Goal: Communication & Community: Answer question/provide support

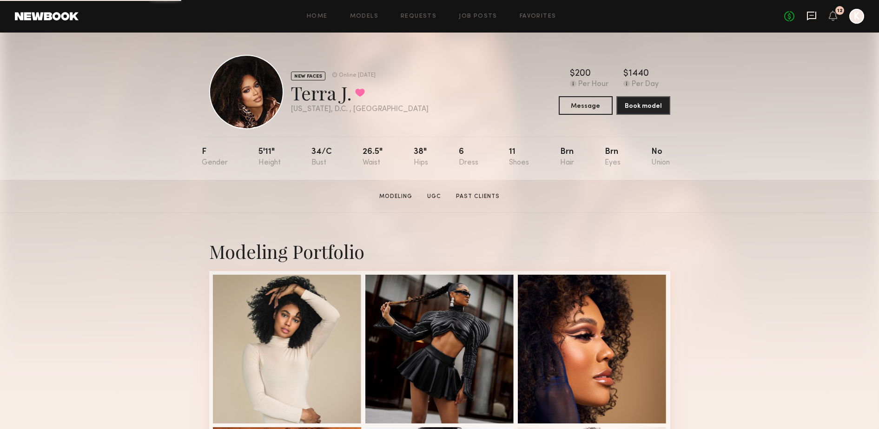
click at [809, 12] on icon at bounding box center [811, 16] width 9 height 9
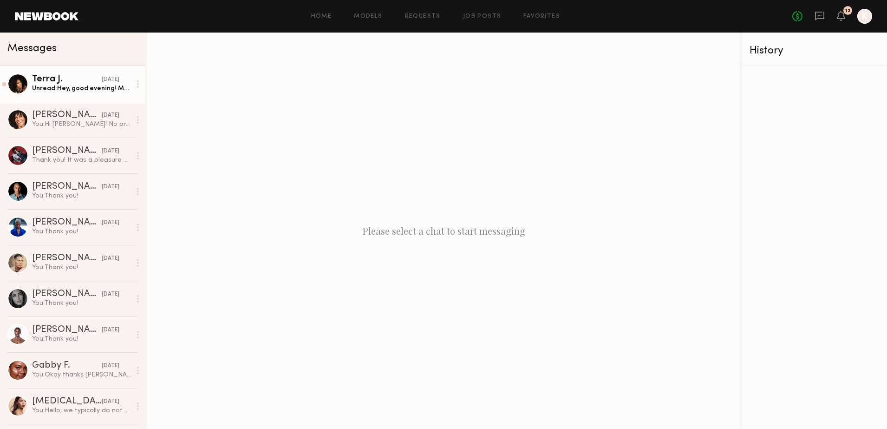
click at [85, 92] on div "Unread: Hey, good evening! My email address is [EMAIL_ADDRESS][DOMAIN_NAME]. I …" at bounding box center [81, 88] width 99 height 9
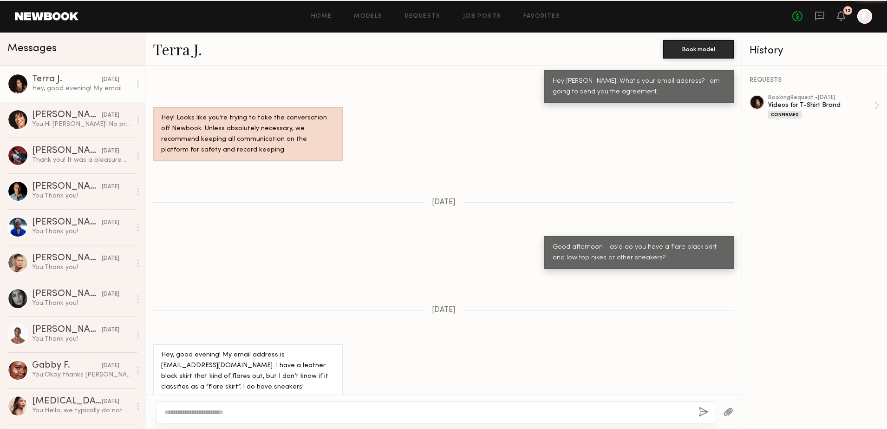
scroll to position [787, 0]
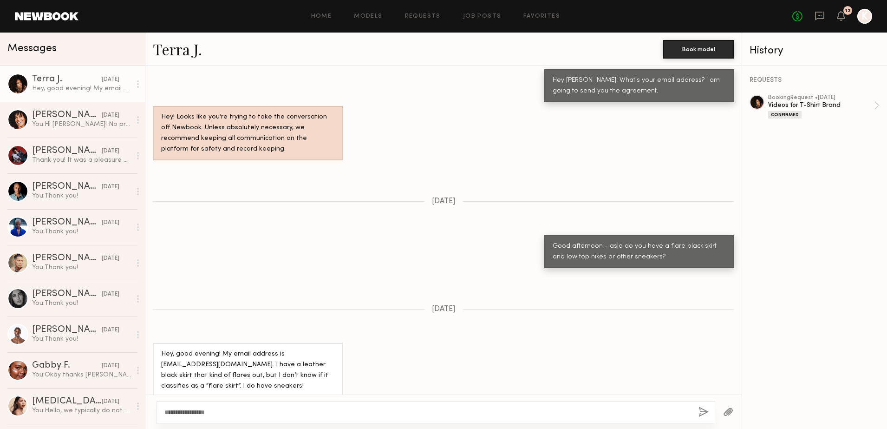
type textarea "**********"
click at [703, 414] on button "button" at bounding box center [704, 413] width 10 height 12
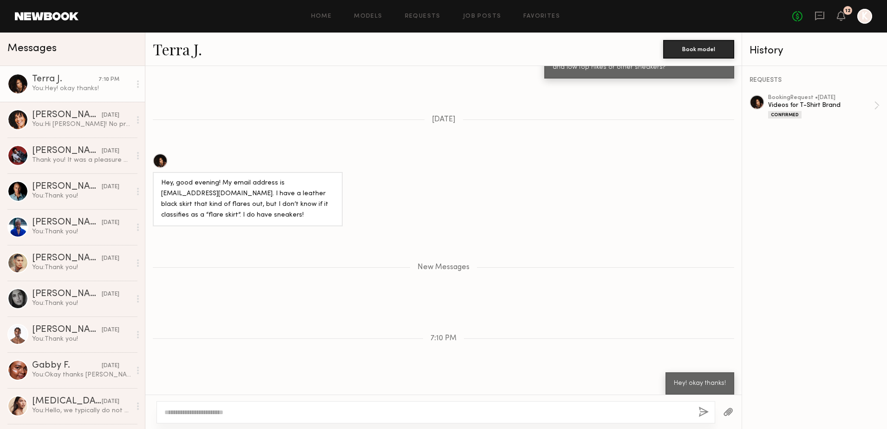
click at [233, 409] on div at bounding box center [436, 412] width 559 height 22
click at [224, 416] on textarea at bounding box center [427, 411] width 527 height 9
click at [346, 411] on textarea "**********" at bounding box center [427, 411] width 527 height 9
type textarea "**********"
click at [705, 412] on button "button" at bounding box center [704, 413] width 10 height 12
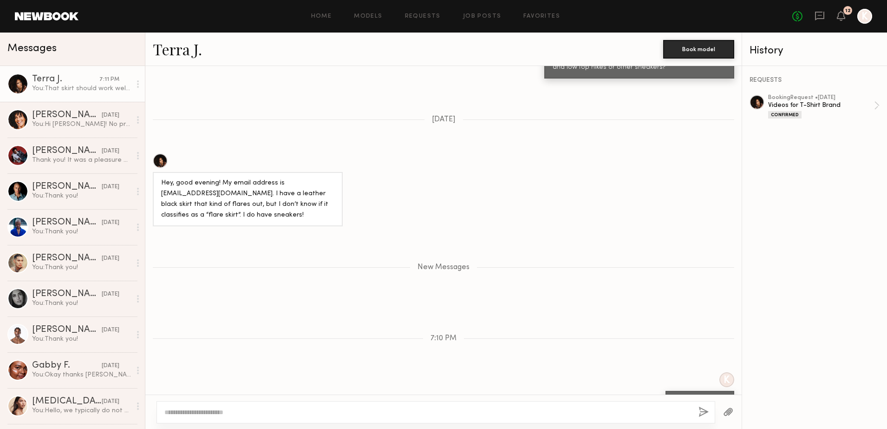
scroll to position [1032, 0]
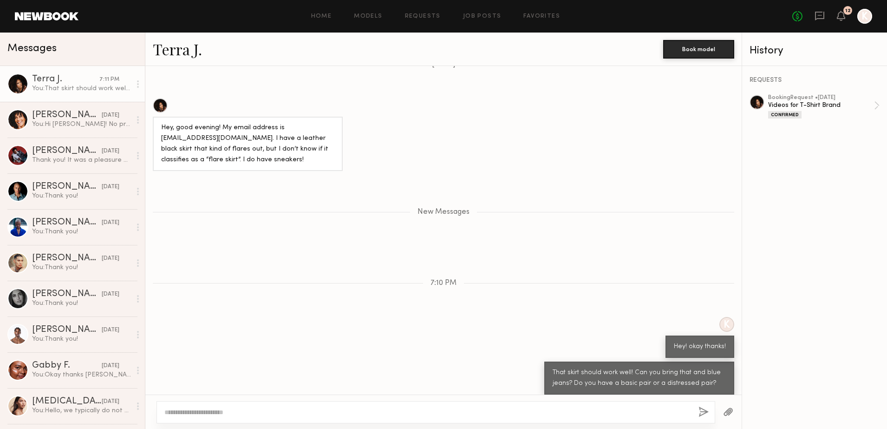
click at [262, 406] on div at bounding box center [436, 412] width 559 height 22
click at [256, 412] on textarea at bounding box center [427, 411] width 527 height 9
type textarea "*"
type textarea "**********"
click at [704, 413] on button "button" at bounding box center [704, 413] width 10 height 12
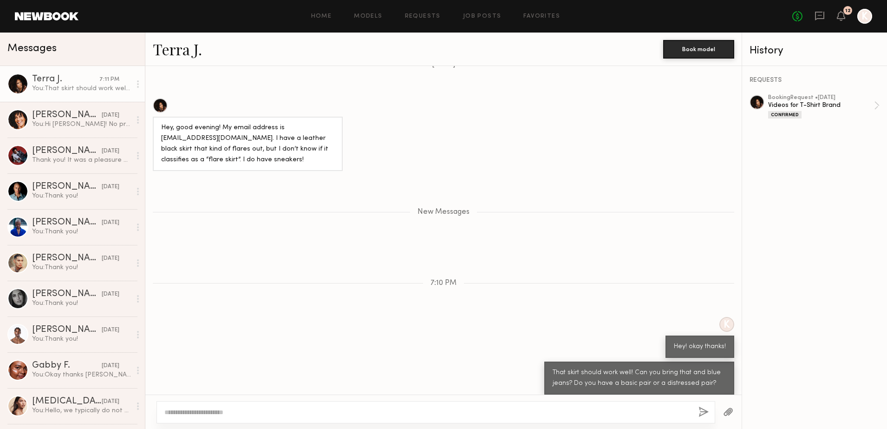
scroll to position [1058, 0]
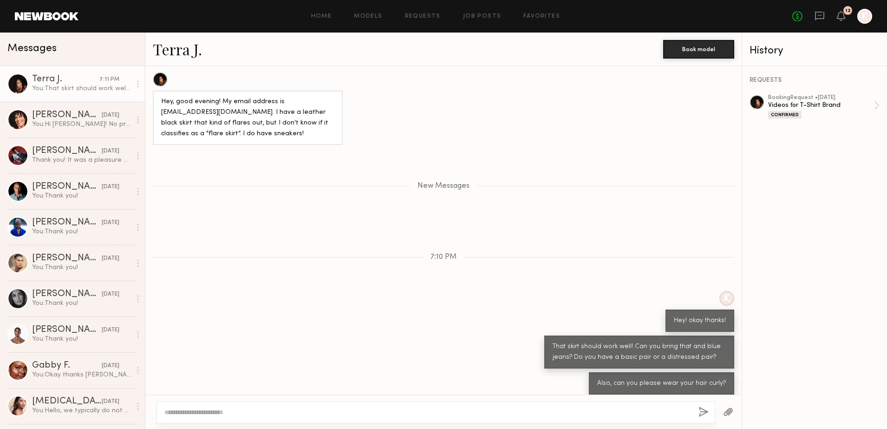
click at [213, 415] on textarea at bounding box center [427, 411] width 527 height 9
type textarea "**********"
click at [706, 412] on button "button" at bounding box center [704, 413] width 10 height 12
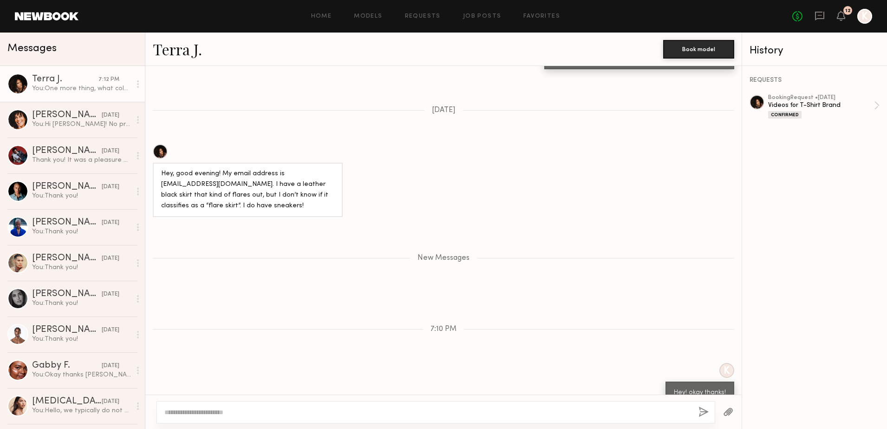
scroll to position [978, 0]
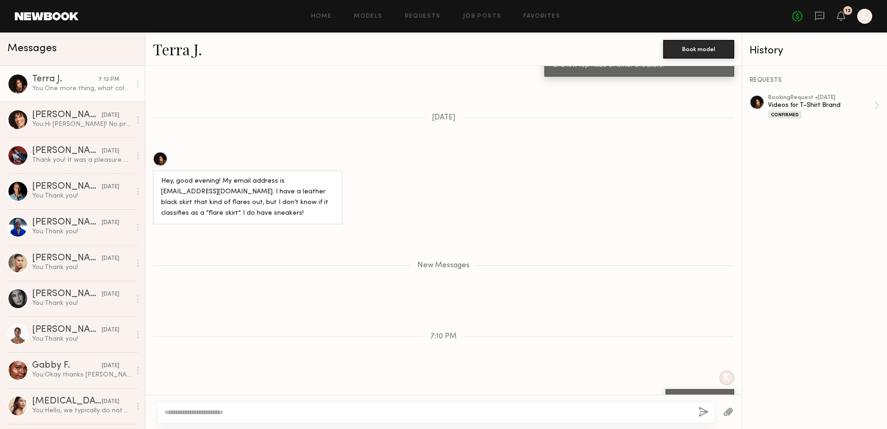
click at [214, 188] on div "Hey, good evening! My email address is [EMAIL_ADDRESS][DOMAIN_NAME]. I have a l…" at bounding box center [247, 197] width 173 height 43
drag, startPoint x: 162, startPoint y: 181, endPoint x: 232, endPoint y: 181, distance: 70.2
click at [232, 181] on div "Hey, good evening! My email address is [EMAIL_ADDRESS][DOMAIN_NAME]. I have a l…" at bounding box center [248, 197] width 190 height 54
drag, startPoint x: 232, startPoint y: 181, endPoint x: 220, endPoint y: 184, distance: 12.3
copy div "[EMAIL_ADDRESS][DOMAIN_NAME]"
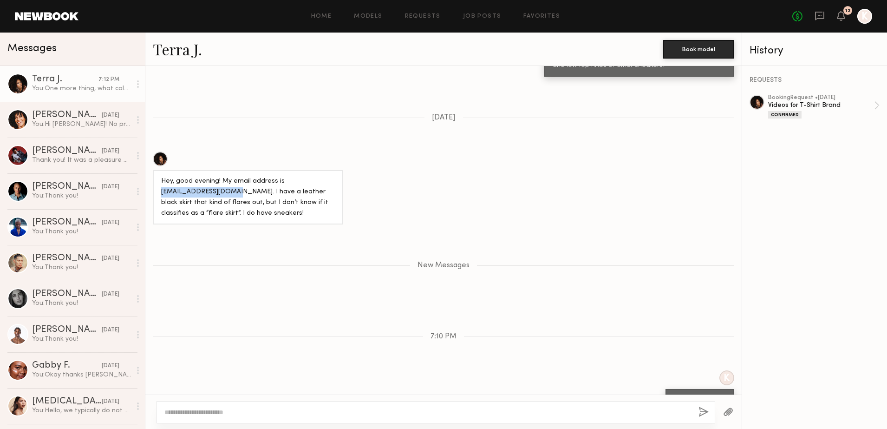
copy div "[EMAIL_ADDRESS][DOMAIN_NAME]"
click at [447, 46] on div "Terra J." at bounding box center [408, 49] width 511 height 20
click at [187, 49] on link "Terra J." at bounding box center [177, 49] width 49 height 20
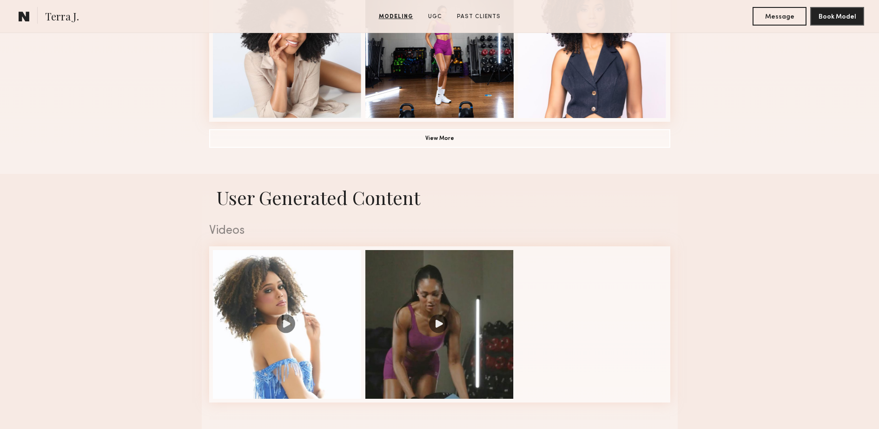
scroll to position [639, 0]
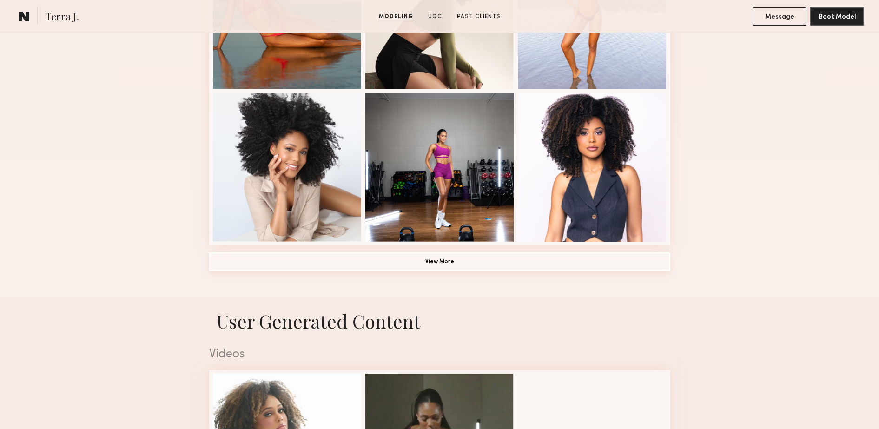
click at [460, 258] on button "View More" at bounding box center [439, 261] width 461 height 19
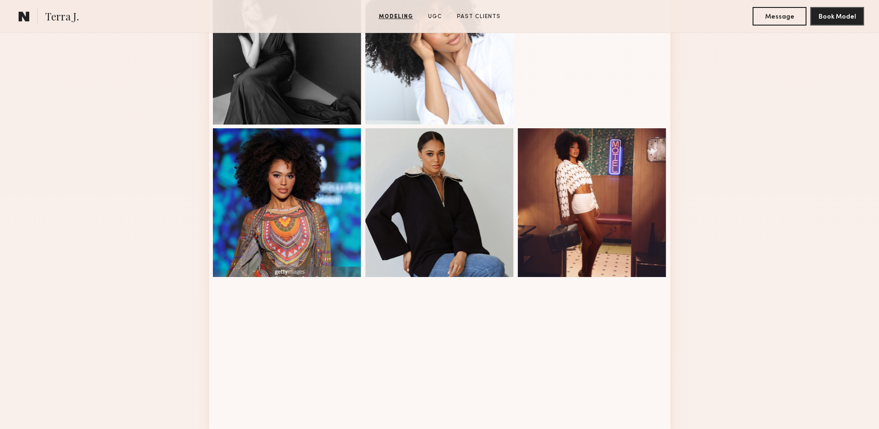
scroll to position [929, 0]
